Goal: Information Seeking & Learning: Learn about a topic

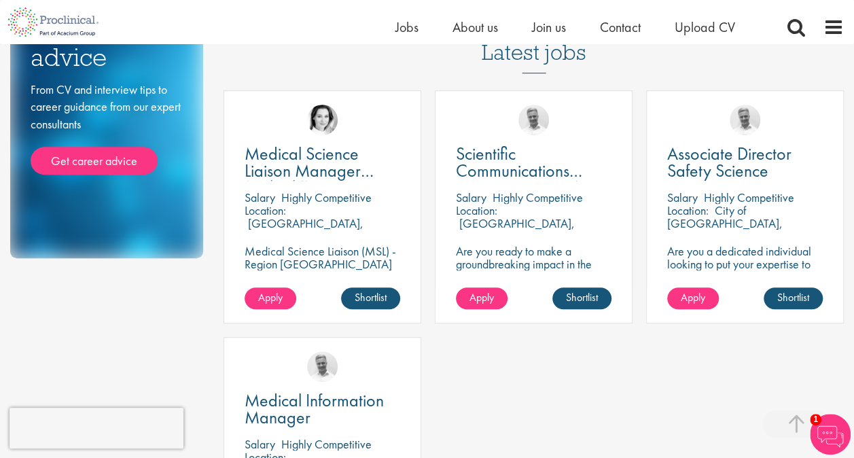
scroll to position [204, 0]
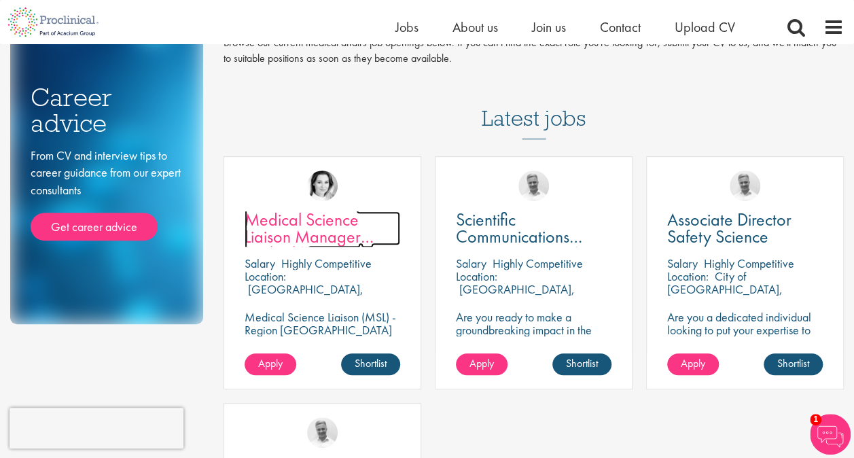
click at [324, 219] on span "Medical Science Liaison Manager (m/w/d) Nephrologie" at bounding box center [309, 245] width 129 height 74
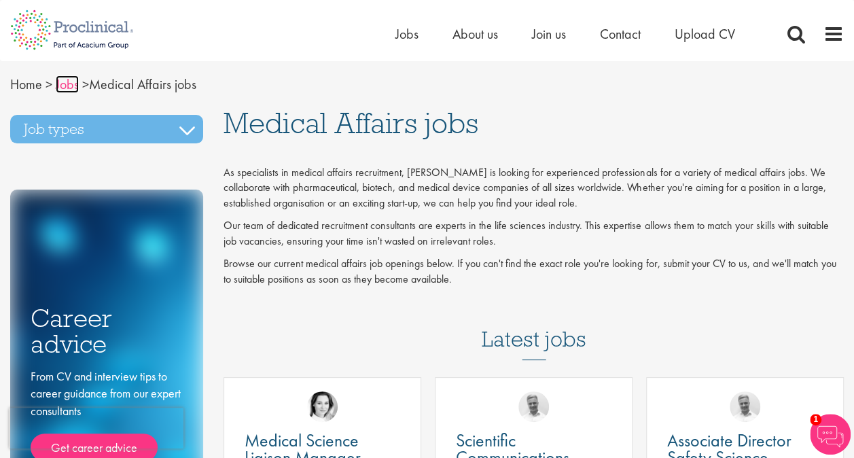
click at [73, 80] on link "Jobs" at bounding box center [67, 84] width 23 height 18
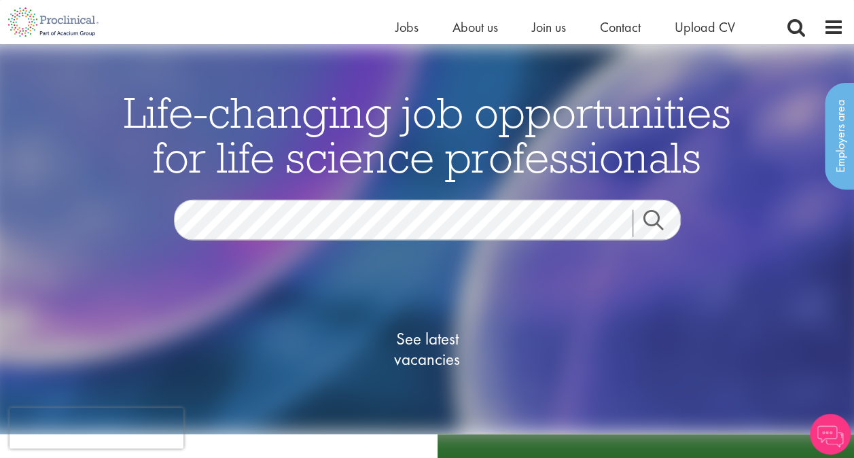
scroll to position [68, 0]
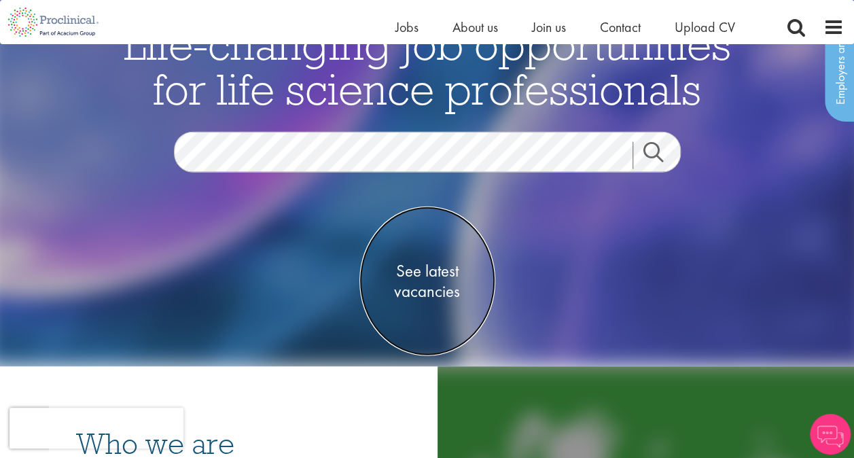
click at [454, 277] on span "See latest vacancies" at bounding box center [428, 280] width 136 height 41
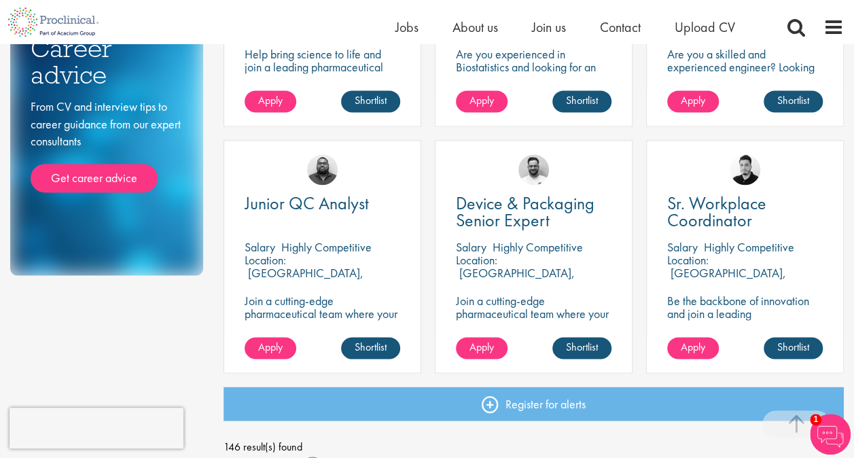
scroll to position [1088, 0]
